Goal: Task Accomplishment & Management: Use online tool/utility

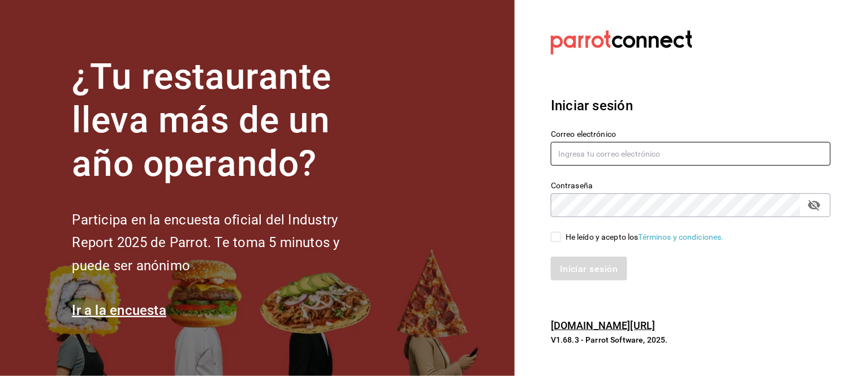
type input "[EMAIL_ADDRESS][PERSON_NAME][DOMAIN_NAME]"
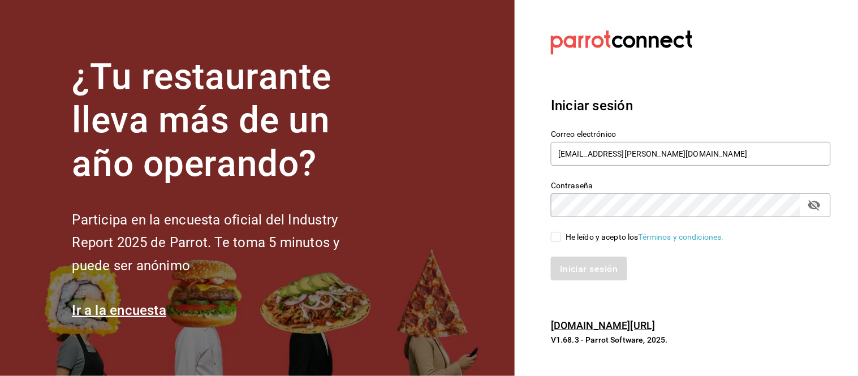
click at [556, 235] on input "He leído y acepto los Términos y condiciones." at bounding box center [556, 237] width 10 height 10
checkbox input "true"
click at [573, 272] on font "Iniciar sesión" at bounding box center [590, 268] width 58 height 11
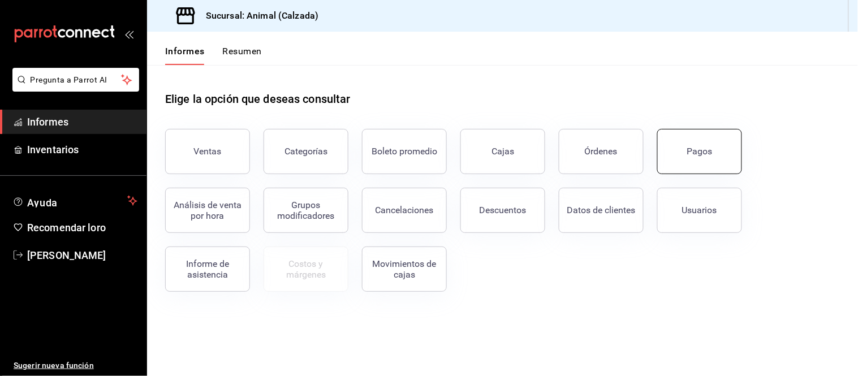
click at [676, 161] on button "Pagos" at bounding box center [700, 151] width 85 height 45
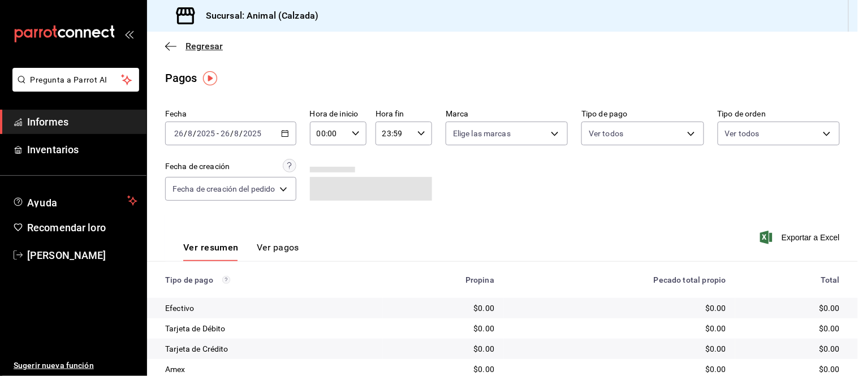
click at [170, 46] on icon "button" at bounding box center [170, 46] width 11 height 1
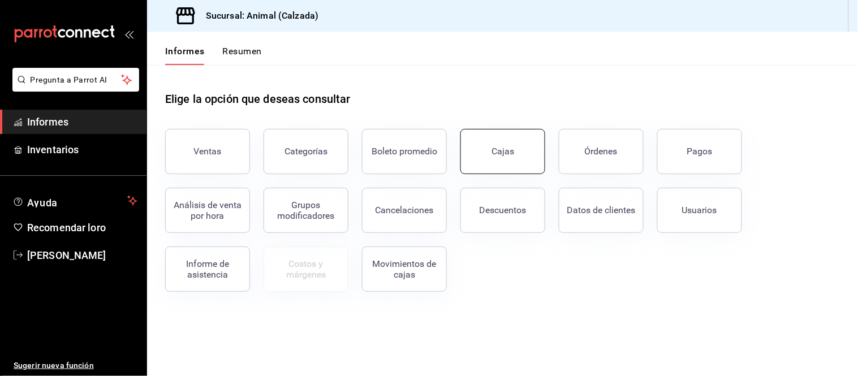
click at [508, 162] on button "Cajas" at bounding box center [503, 151] width 85 height 45
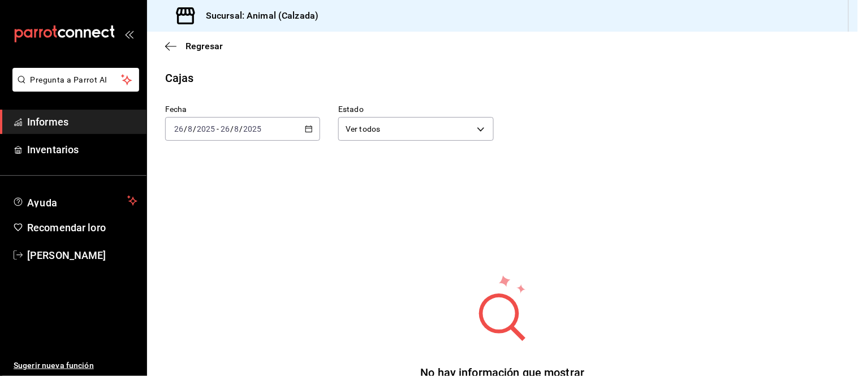
click at [312, 132] on div "2025-08-26 26 / 8 / 2025 - 2025-08-26 26 / 8 / 2025" at bounding box center [242, 129] width 155 height 24
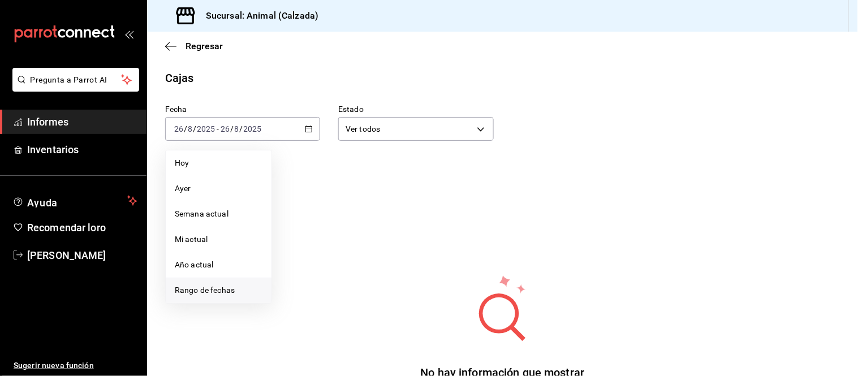
click at [212, 291] on font "Rango de fechas" at bounding box center [205, 290] width 60 height 9
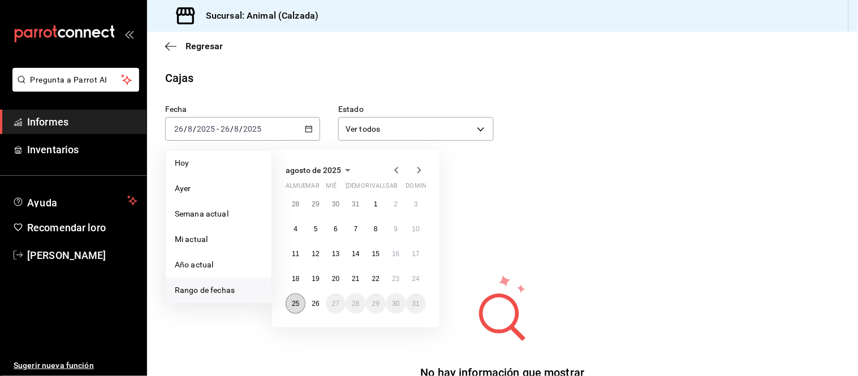
drag, startPoint x: 294, startPoint y: 304, endPoint x: 304, endPoint y: 304, distance: 9.6
click at [293, 304] on font "25" at bounding box center [295, 304] width 7 height 8
click at [312, 303] on font "26" at bounding box center [315, 304] width 7 height 8
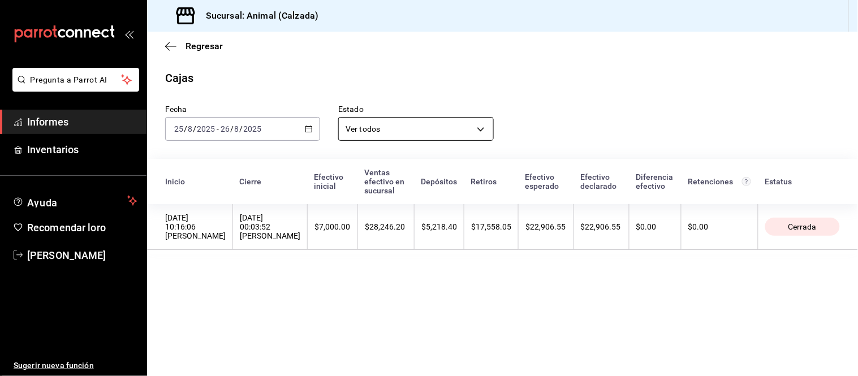
click at [415, 132] on body "Pregunta a Parrot AI Informes Inventarios Ayuda Recomendar loro Citlali Juárez …" at bounding box center [429, 188] width 858 height 376
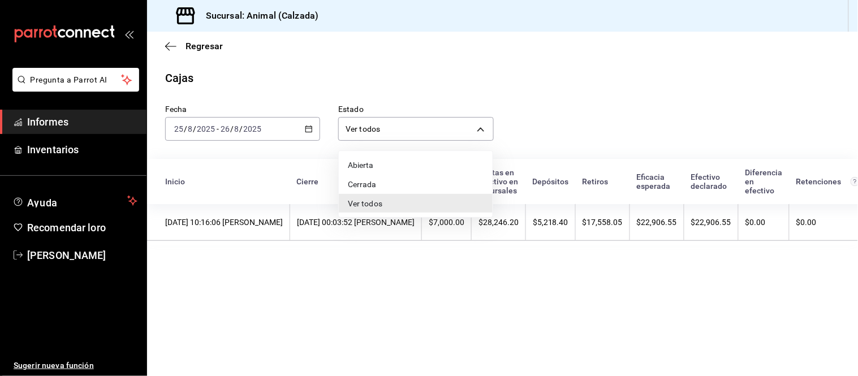
click at [567, 117] on div at bounding box center [429, 188] width 858 height 376
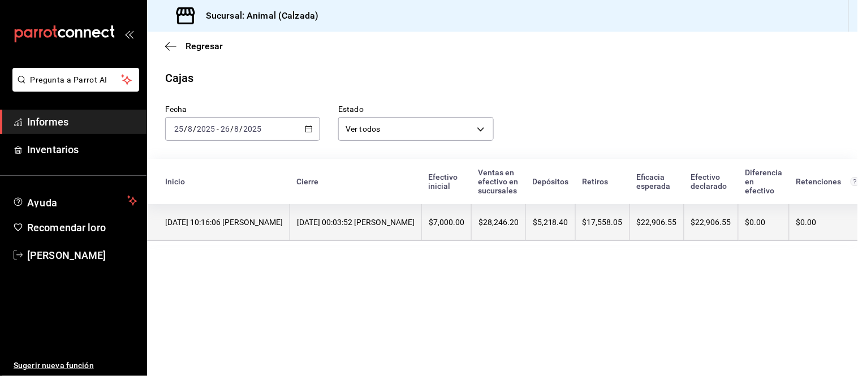
click at [569, 222] on font "$5,218.40" at bounding box center [551, 222] width 36 height 9
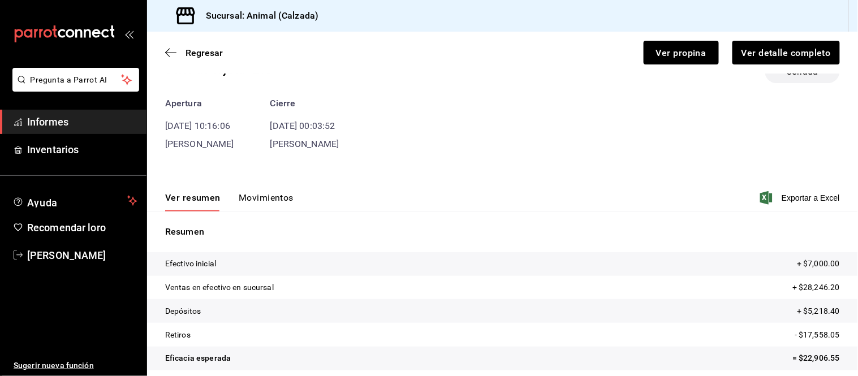
scroll to position [86, 0]
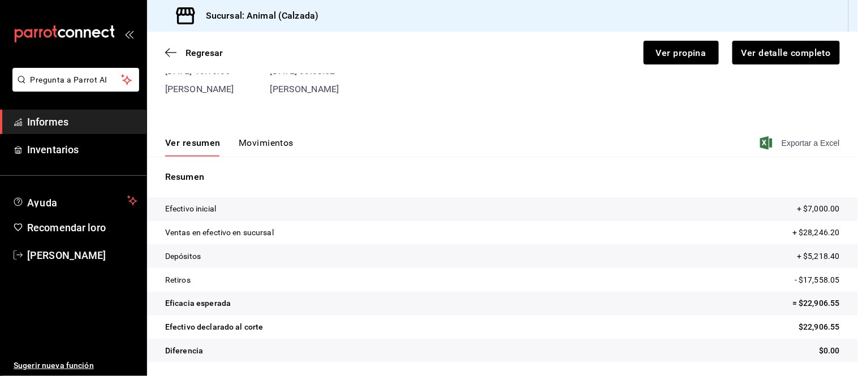
click at [783, 138] on span "Exportar a Excel" at bounding box center [802, 143] width 78 height 14
drag, startPoint x: 165, startPoint y: 49, endPoint x: 25, endPoint y: 253, distance: 247.0
click at [165, 49] on icon "button" at bounding box center [170, 53] width 11 height 10
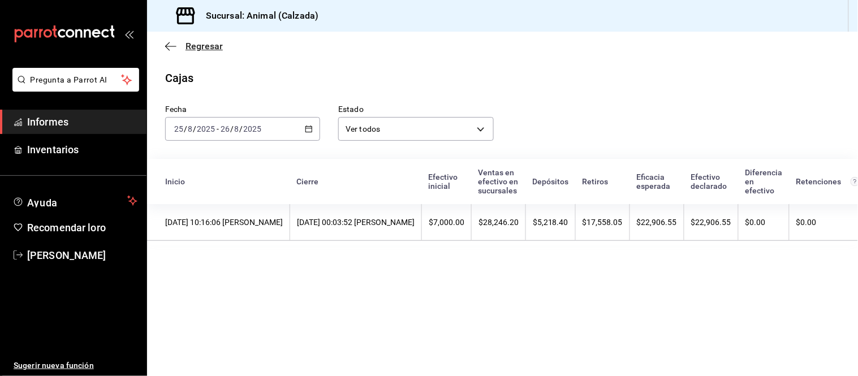
click at [168, 49] on icon "button" at bounding box center [167, 46] width 5 height 8
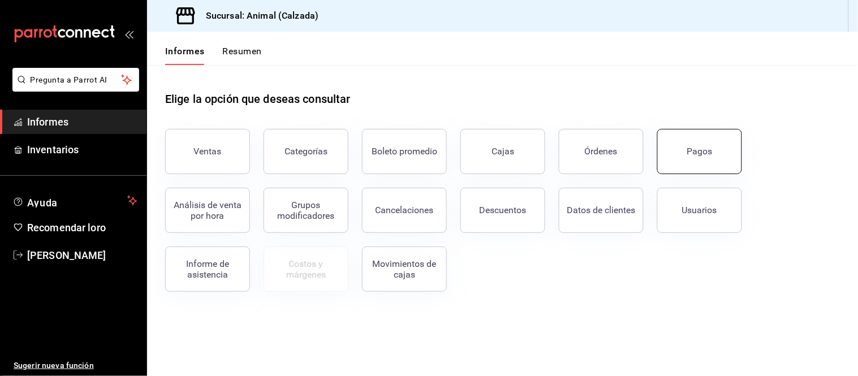
click at [711, 166] on button "Pagos" at bounding box center [700, 151] width 85 height 45
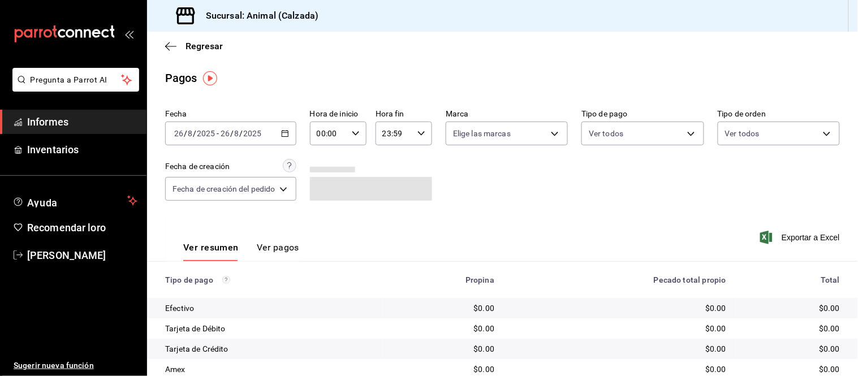
click at [350, 133] on div "00:00 Hora de inicio" at bounding box center [338, 134] width 57 height 24
click at [333, 173] on button "05" at bounding box center [325, 173] width 23 height 23
type input "05:00"
click at [415, 134] on div at bounding box center [429, 188] width 858 height 376
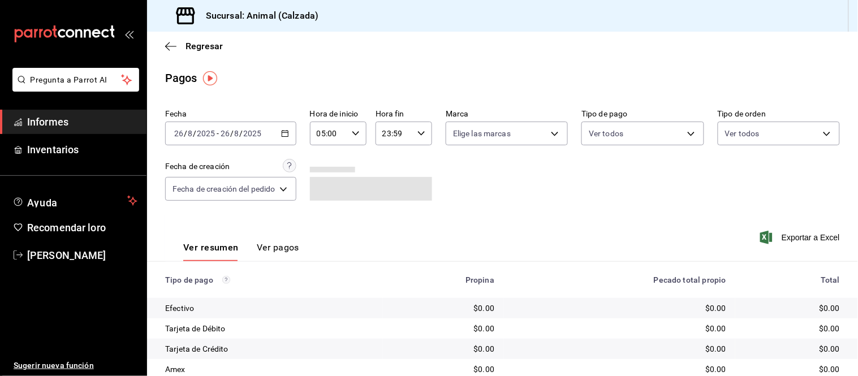
click at [416, 140] on div "23:59 Hora fin" at bounding box center [404, 134] width 57 height 24
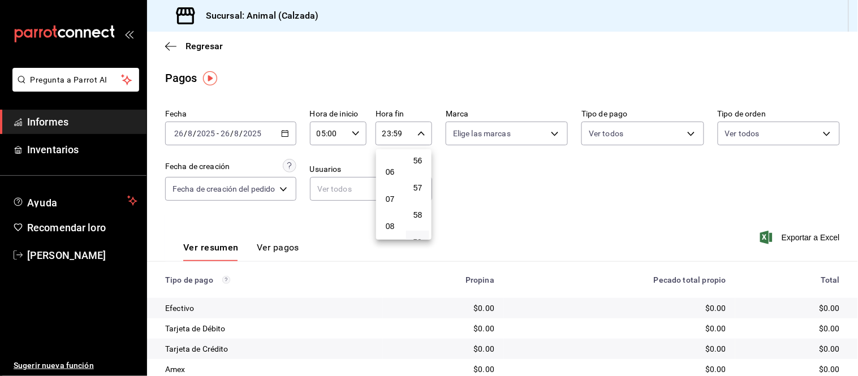
scroll to position [114, 0]
click at [390, 187] on button "05" at bounding box center [390, 184] width 23 height 23
type input "05:59"
click at [488, 130] on div at bounding box center [429, 188] width 858 height 376
click at [423, 132] on \(Stroke\) "button" at bounding box center [421, 133] width 7 height 4
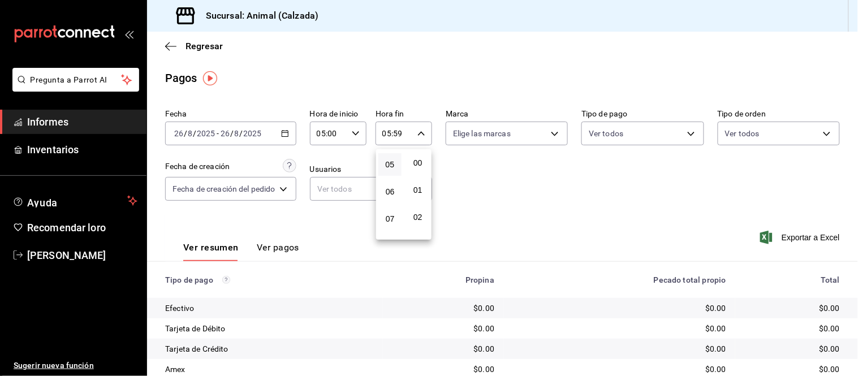
click at [281, 128] on div at bounding box center [429, 188] width 858 height 376
click at [287, 136] on icon "button" at bounding box center [285, 134] width 8 height 8
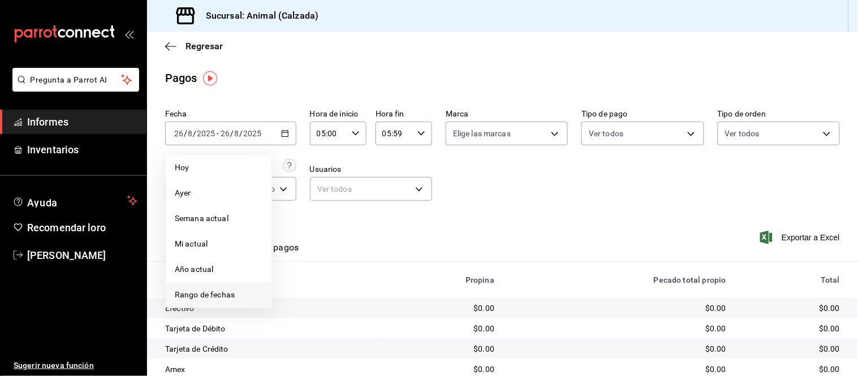
click at [222, 298] on font "Rango de fechas" at bounding box center [205, 294] width 60 height 9
click at [297, 309] on font "25" at bounding box center [295, 308] width 7 height 8
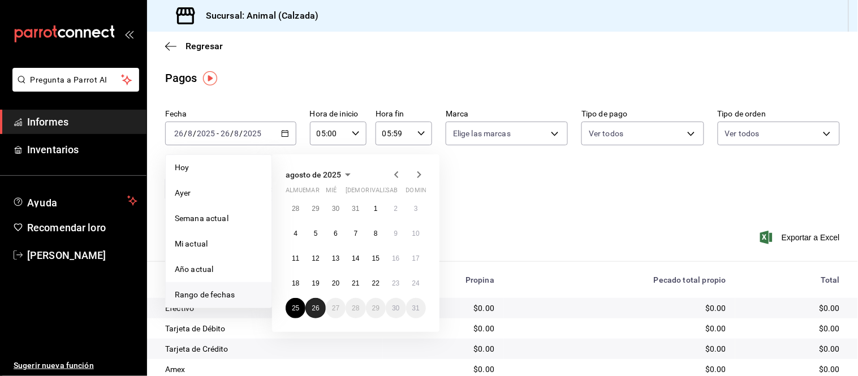
click at [316, 310] on font "26" at bounding box center [315, 308] width 7 height 8
type input "00:00"
type input "23:59"
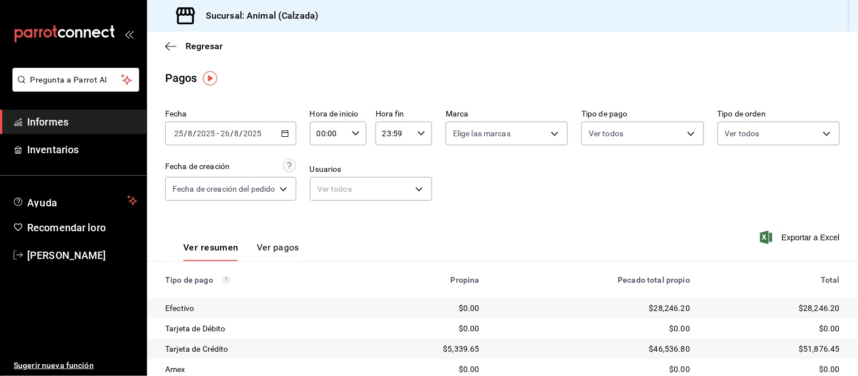
click at [349, 137] on div "00:00 Hora de inicio" at bounding box center [338, 134] width 57 height 24
click at [321, 234] on font "05" at bounding box center [325, 235] width 9 height 9
type input "05:00"
click at [417, 131] on div at bounding box center [429, 188] width 858 height 376
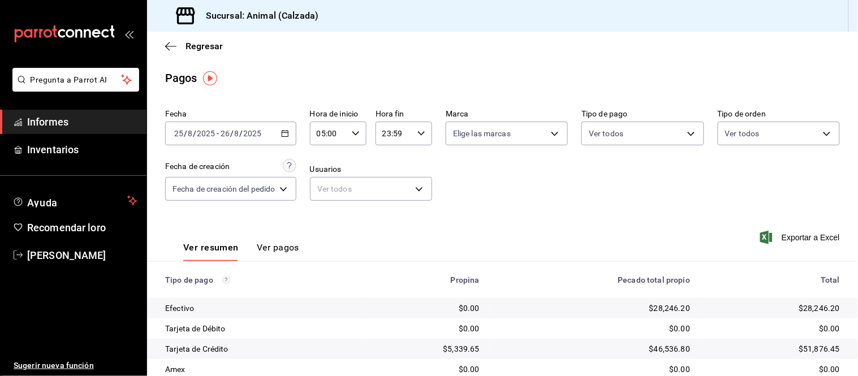
click at [425, 136] on div "23:59 Hora fin" at bounding box center [404, 134] width 57 height 24
click at [393, 184] on font "05" at bounding box center [390, 183] width 9 height 9
click at [416, 162] on font "00" at bounding box center [418, 162] width 9 height 9
type input "05:00"
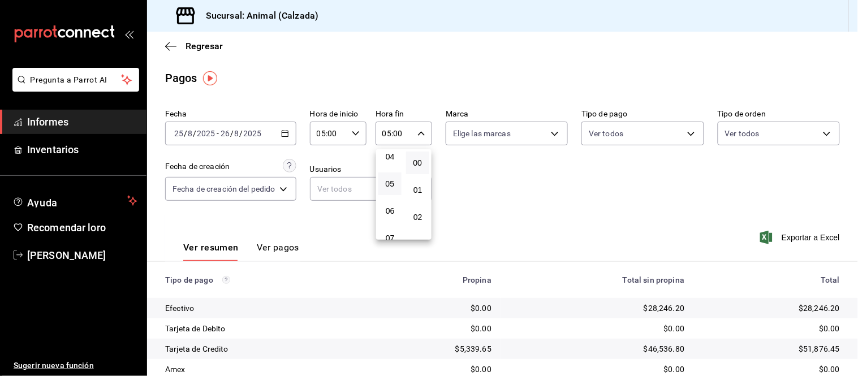
click at [530, 174] on div at bounding box center [429, 188] width 858 height 376
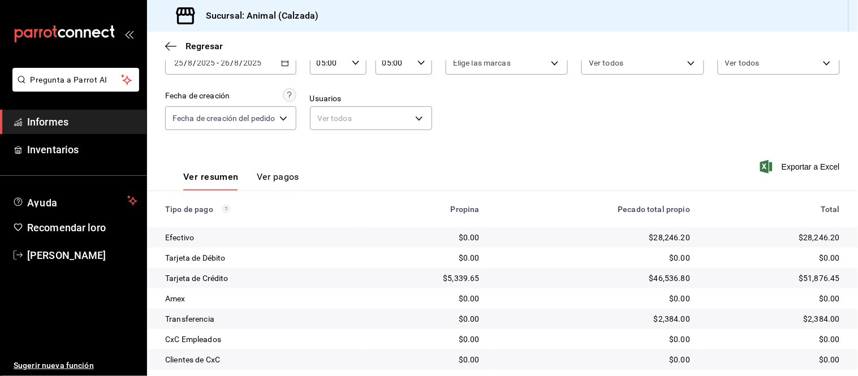
scroll to position [123, 0]
